Goal: Communication & Community: Participate in discussion

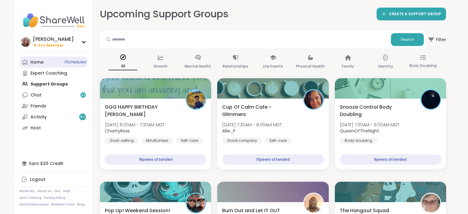
click at [44, 63] on link "Home 11 Scheduled" at bounding box center [53, 62] width 68 height 11
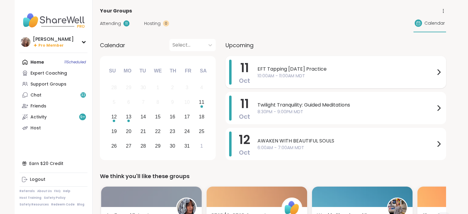
click at [299, 78] on span "10:00AM - 11:00AM MDT" at bounding box center [345, 76] width 177 height 6
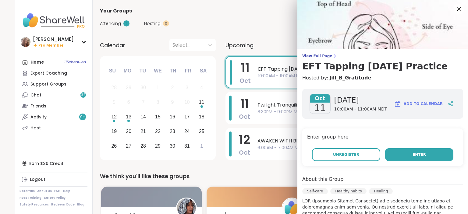
click at [421, 157] on button "Enter" at bounding box center [419, 154] width 68 height 13
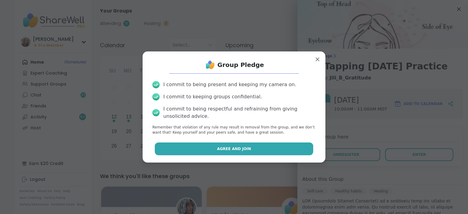
click at [282, 145] on button "Agree and Join" at bounding box center [234, 148] width 159 height 13
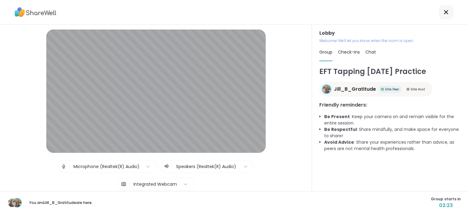
click at [449, 202] on span "02:23" at bounding box center [445, 205] width 30 height 7
click at [371, 51] on span "Chat" at bounding box center [370, 52] width 11 height 6
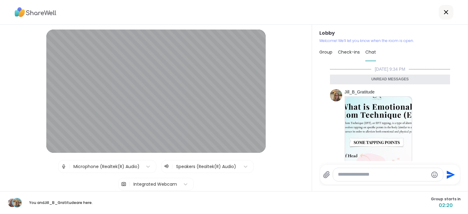
scroll to position [225, 0]
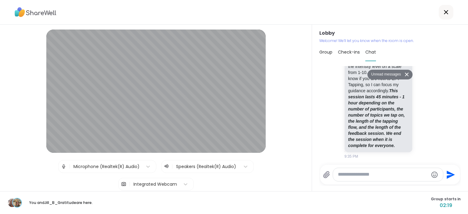
click at [344, 173] on textarea "Type your message" at bounding box center [383, 174] width 90 height 6
click at [348, 168] on textarea "**********" at bounding box center [383, 172] width 90 height 12
type textarea "**********"
click at [451, 170] on icon "Send" at bounding box center [451, 173] width 10 height 10
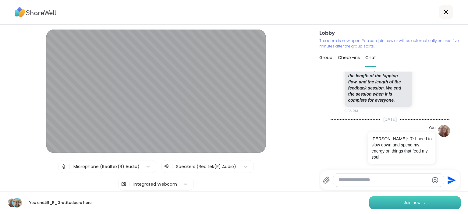
click at [443, 199] on button "Join now" at bounding box center [414, 202] width 91 height 13
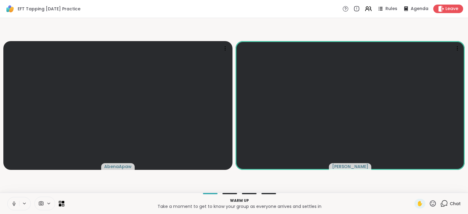
click at [14, 203] on icon at bounding box center [13, 203] width 5 height 5
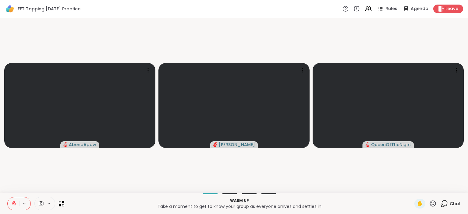
click at [11, 205] on icon at bounding box center [13, 203] width 5 height 5
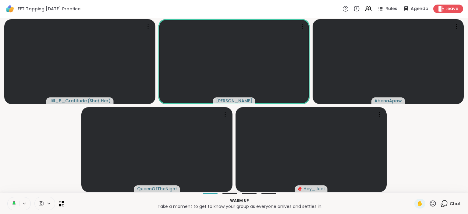
click at [15, 202] on icon at bounding box center [12, 203] width 5 height 5
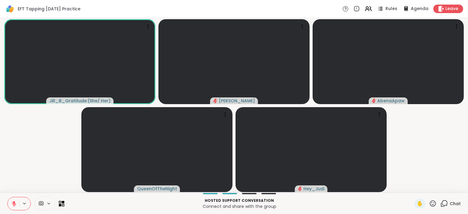
click at [449, 204] on div "Chat" at bounding box center [450, 204] width 20 height 10
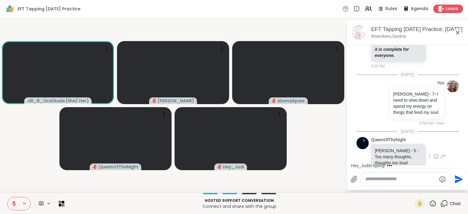
scroll to position [322, 0]
click at [436, 153] on icon at bounding box center [435, 156] width 5 height 6
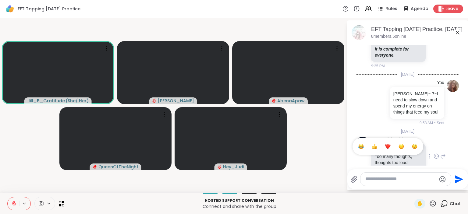
click at [392, 140] on button "Select Reaction: Heart" at bounding box center [387, 146] width 12 height 12
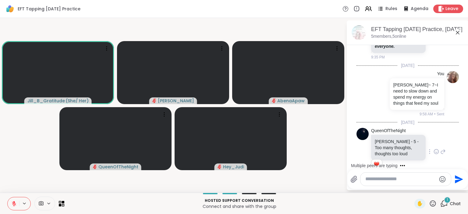
scroll to position [381, 0]
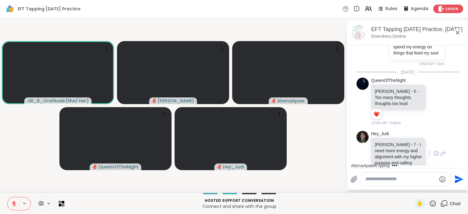
click at [436, 154] on icon at bounding box center [436, 154] width 2 height 1
click at [391, 138] on button "Select Reaction: Heart" at bounding box center [387, 144] width 12 height 12
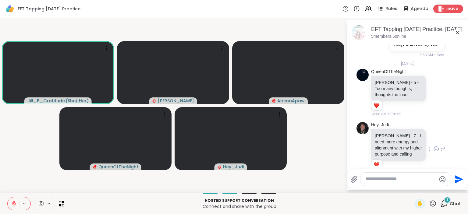
scroll to position [429, 0]
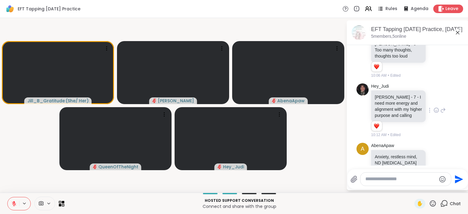
click at [13, 201] on button at bounding box center [14, 203] width 12 height 13
click at [14, 202] on icon at bounding box center [13, 203] width 5 height 5
click at [439, 156] on div at bounding box center [435, 159] width 19 height 7
click at [438, 156] on icon at bounding box center [435, 159] width 5 height 6
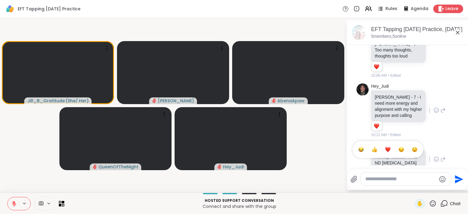
click at [385, 147] on div "Select Reaction: Heart" at bounding box center [387, 149] width 5 height 5
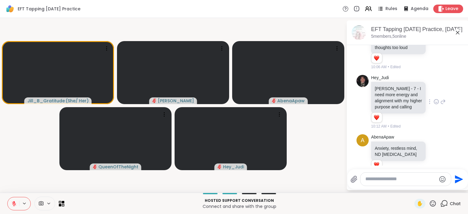
click at [371, 181] on textarea "Type your message" at bounding box center [400, 179] width 71 height 6
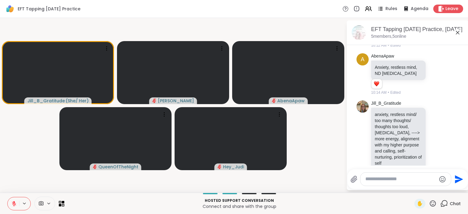
scroll to position [527, 0]
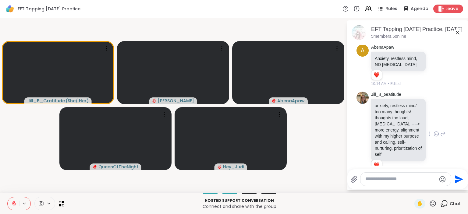
click at [437, 134] on icon at bounding box center [436, 134] width 2 height 1
click at [389, 121] on div "Select Reaction: Heart" at bounding box center [387, 123] width 5 height 5
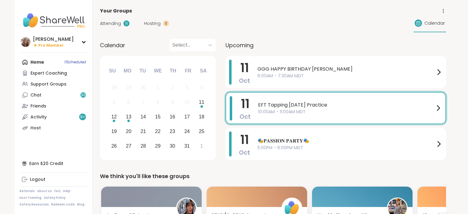
click at [286, 108] on span "EFT Tapping [DATE] Practice" at bounding box center [346, 104] width 176 height 7
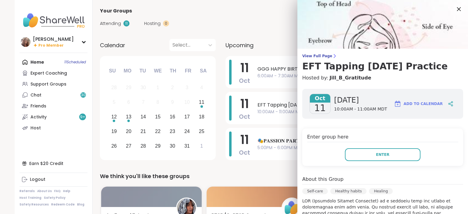
click at [463, 7] on div at bounding box center [458, 9] width 10 height 10
click at [461, 10] on icon at bounding box center [458, 9] width 8 height 8
